Goal: Contribute content: Contribute content

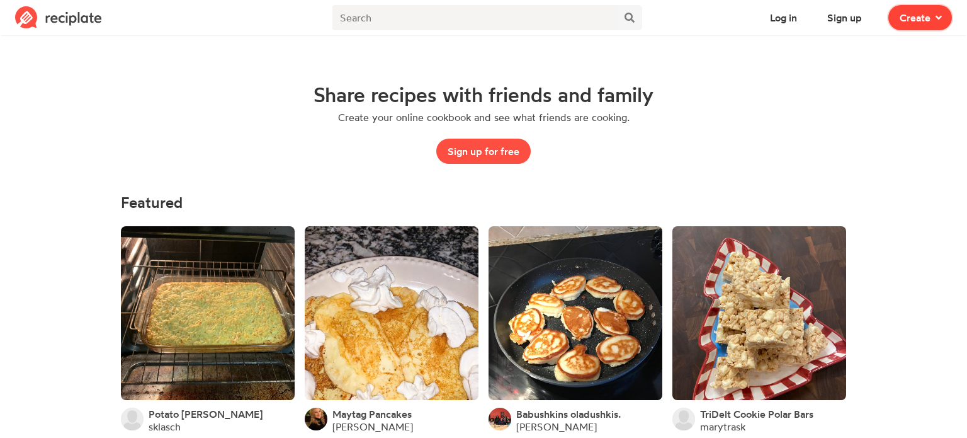
click at [935, 20] on span at bounding box center [936, 17] width 11 height 15
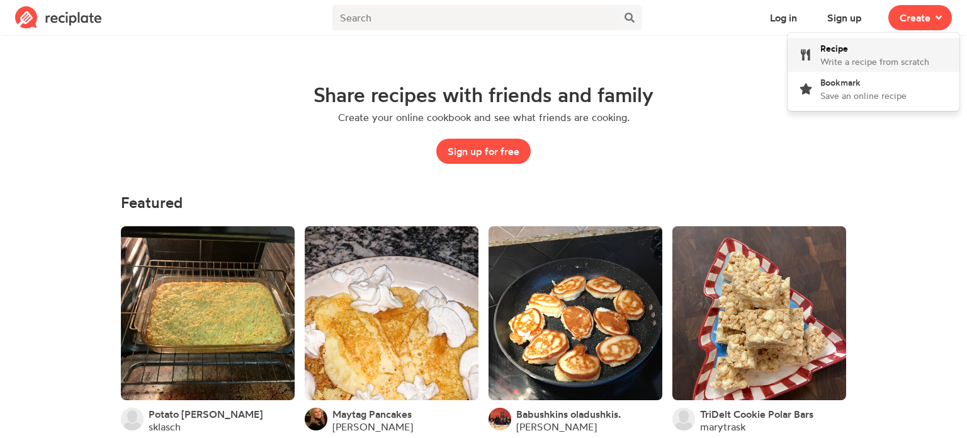
click at [840, 61] on span "Write a recipe from scratch" at bounding box center [874, 61] width 109 height 11
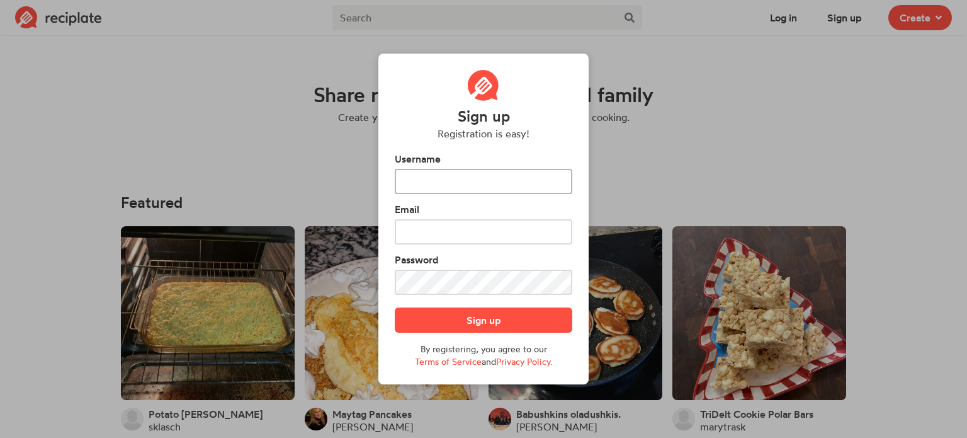
click at [483, 178] on input "text" at bounding box center [484, 181] width 178 height 25
type input "kberven"
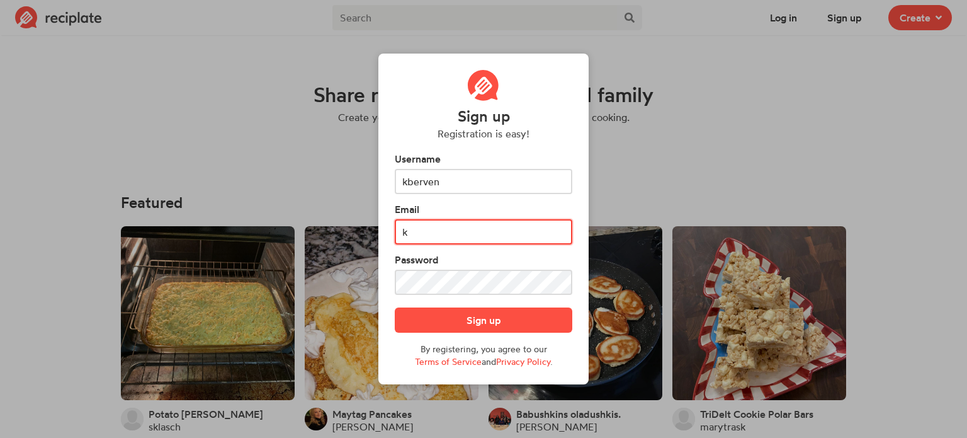
type input "[PERSON_NAME][EMAIL_ADDRESS][PERSON_NAME][DOMAIN_NAME]"
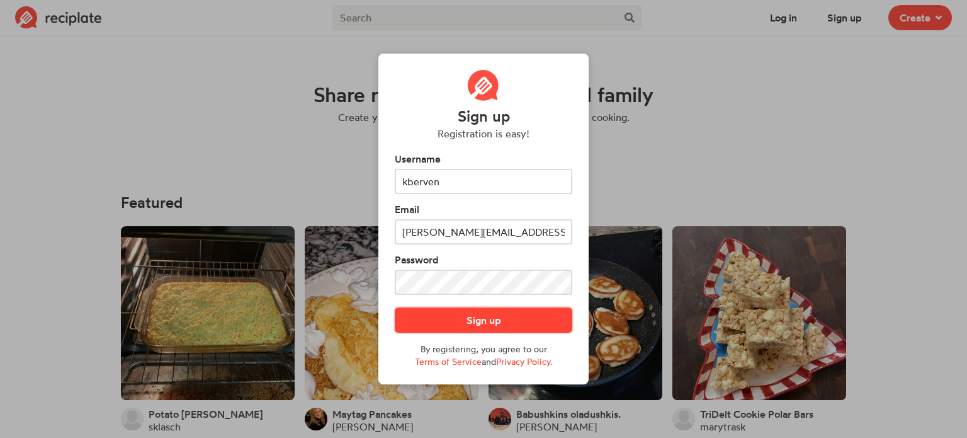
click at [536, 316] on button "Sign up" at bounding box center [484, 319] width 178 height 25
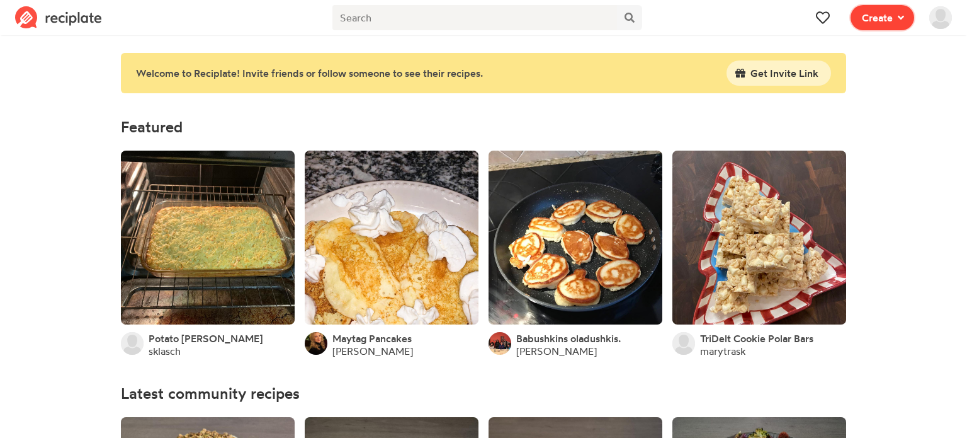
click at [888, 15] on span "Create" at bounding box center [877, 17] width 31 height 15
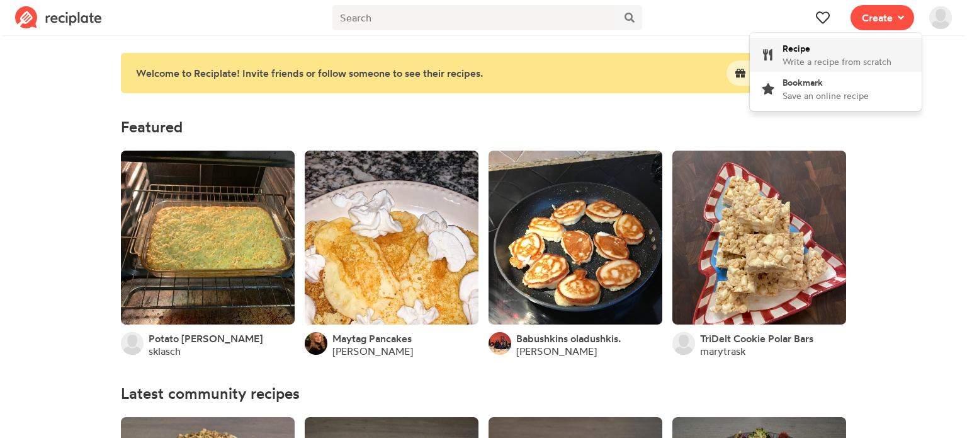
click at [817, 44] on div "Recipe Write a recipe from scratch" at bounding box center [837, 55] width 109 height 26
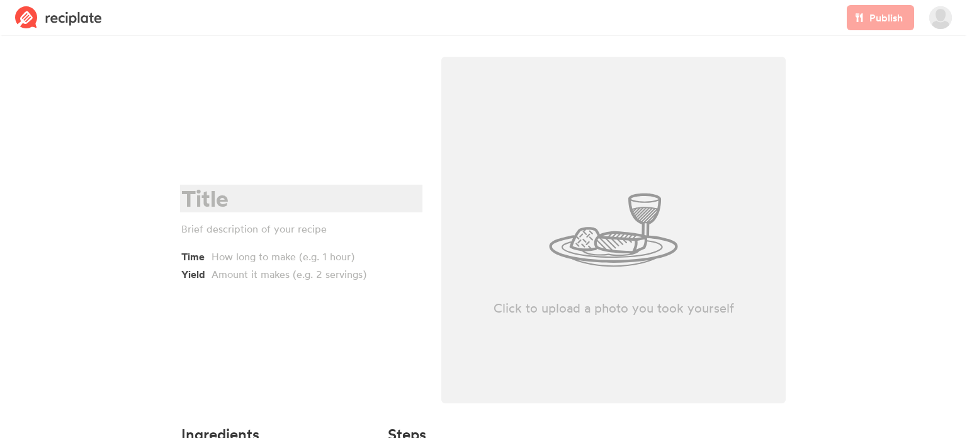
click at [228, 201] on div at bounding box center [299, 199] width 236 height 26
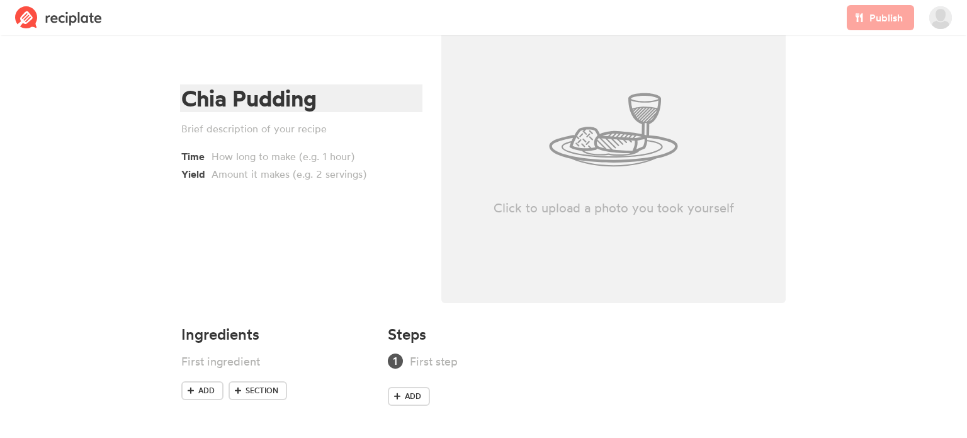
scroll to position [101, 0]
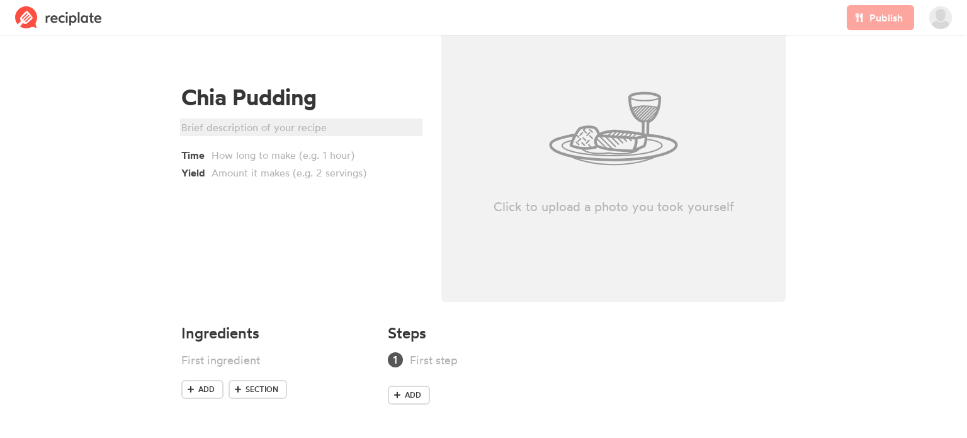
click at [289, 125] on div at bounding box center [299, 127] width 236 height 15
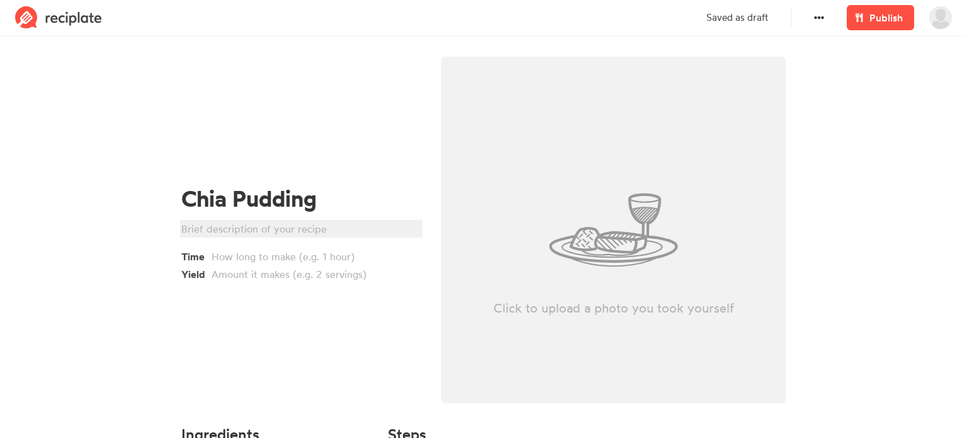
scroll to position [103, 0]
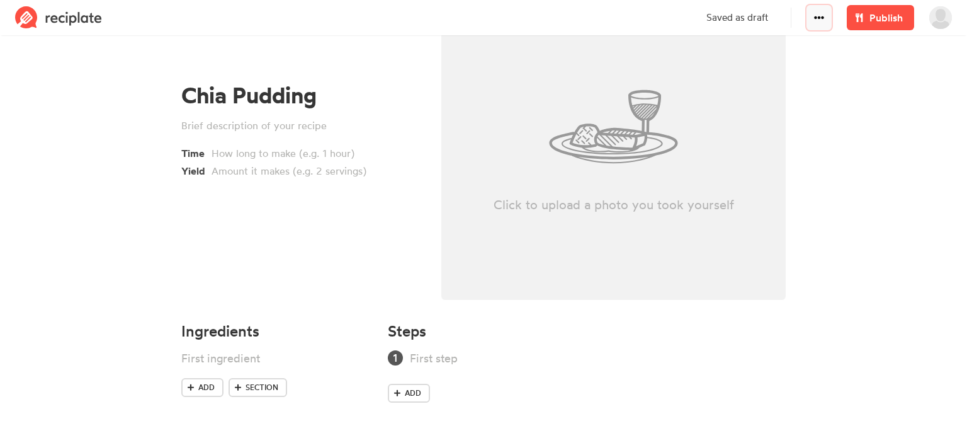
click at [824, 20] on icon at bounding box center [819, 18] width 10 height 10
